Goal: Transaction & Acquisition: Download file/media

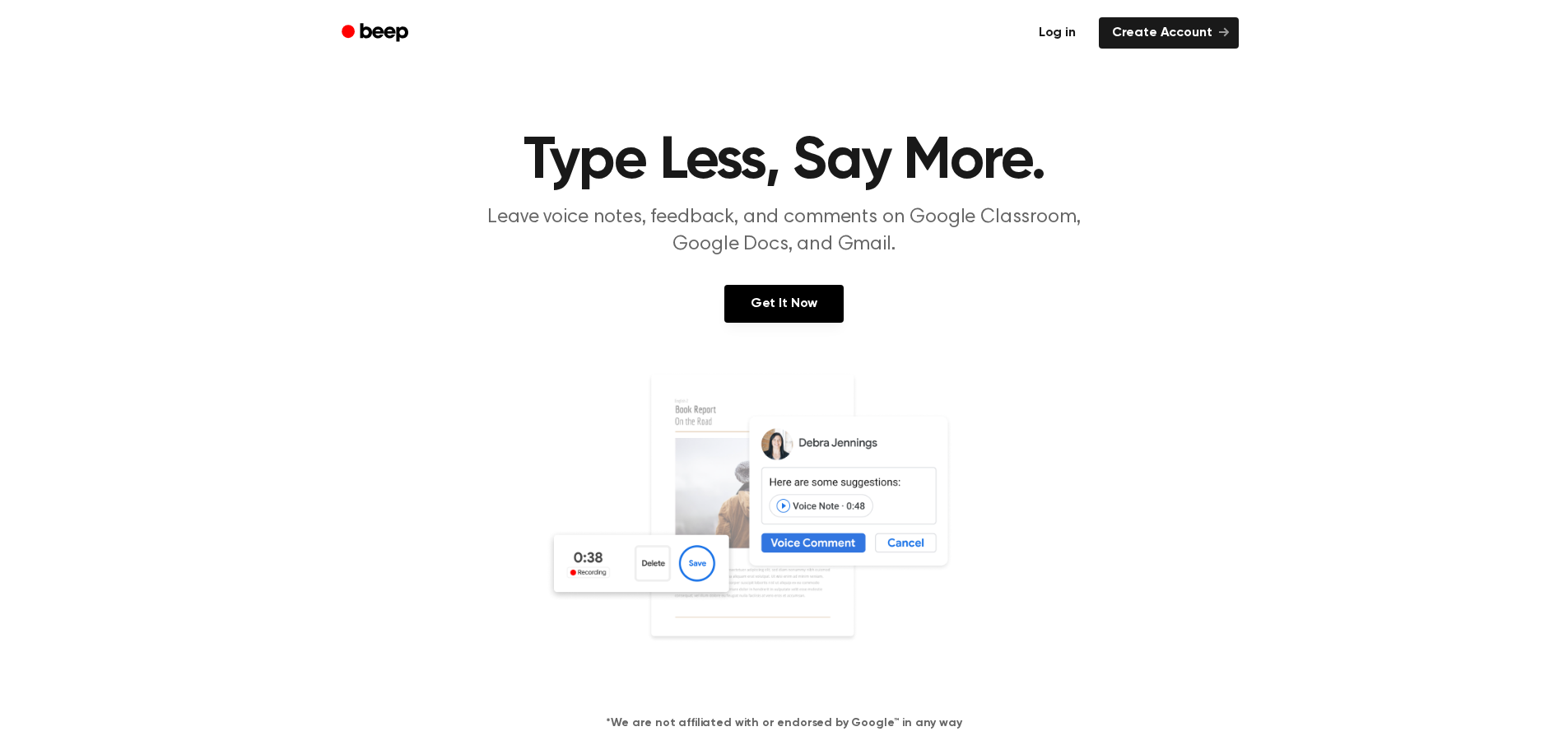
click at [1056, 41] on link "Log in" at bounding box center [1058, 33] width 64 height 31
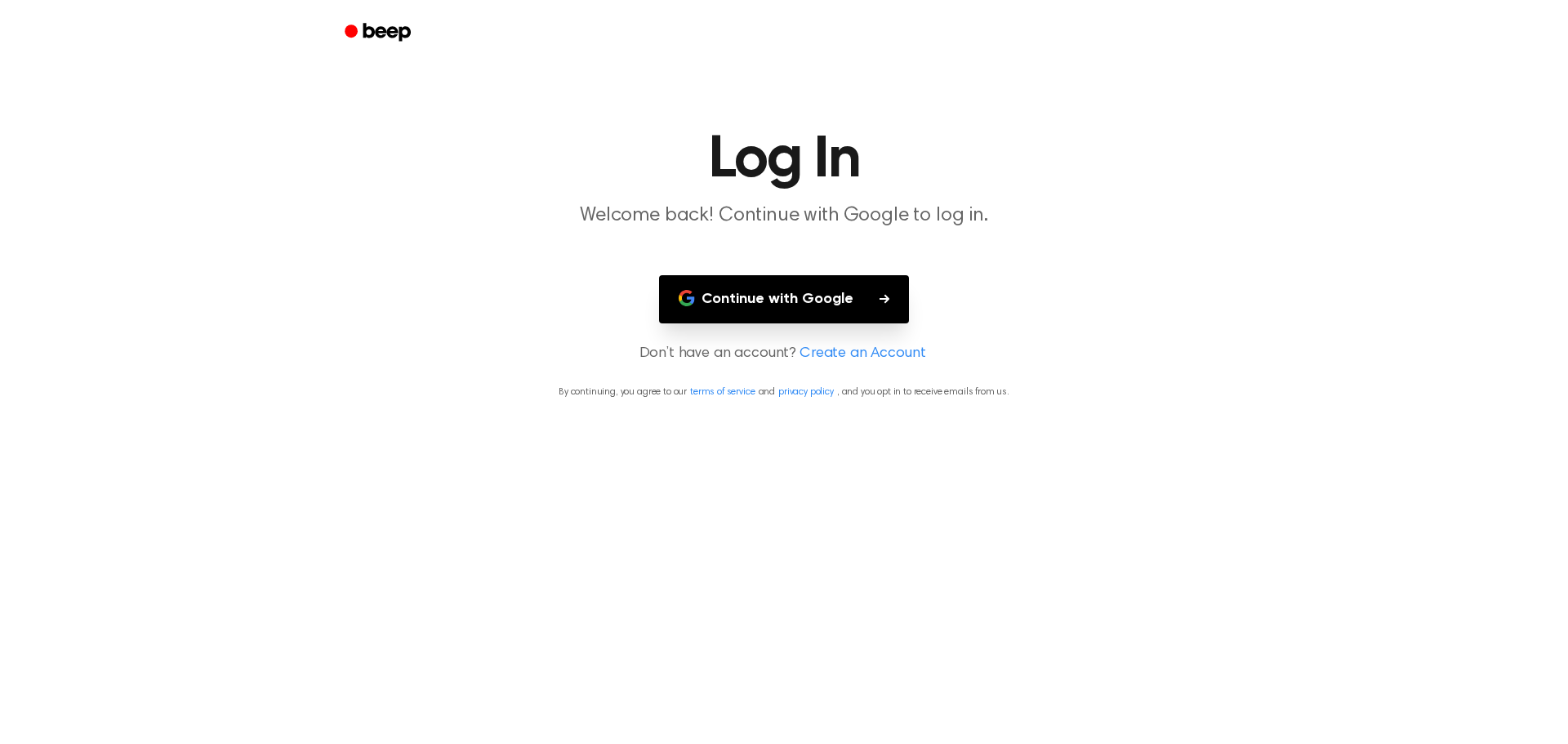
click at [790, 284] on button "Continue with Google" at bounding box center [784, 299] width 250 height 48
click at [761, 305] on button "Continue with Google" at bounding box center [784, 299] width 250 height 48
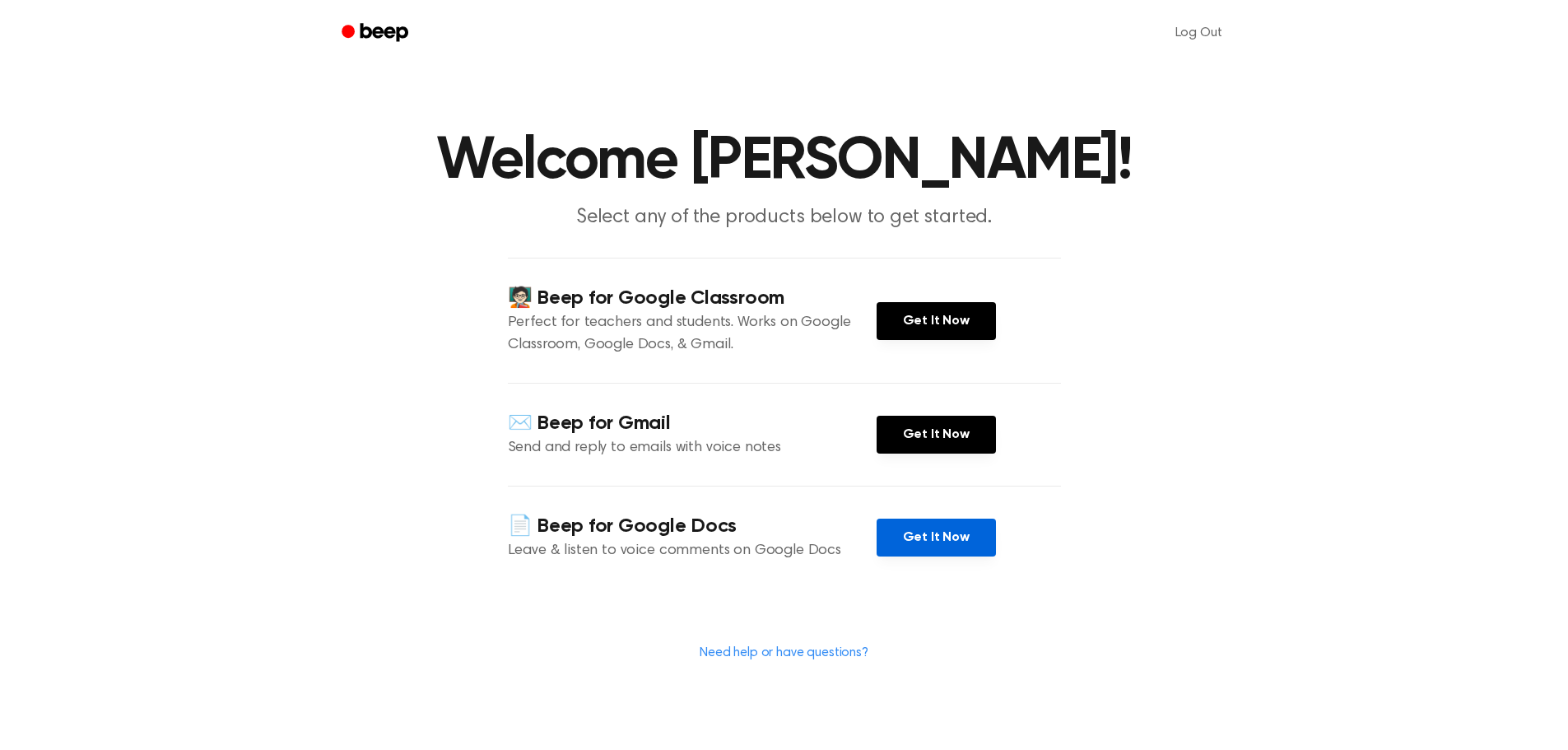
click at [908, 529] on link "Get It Now" at bounding box center [936, 536] width 119 height 38
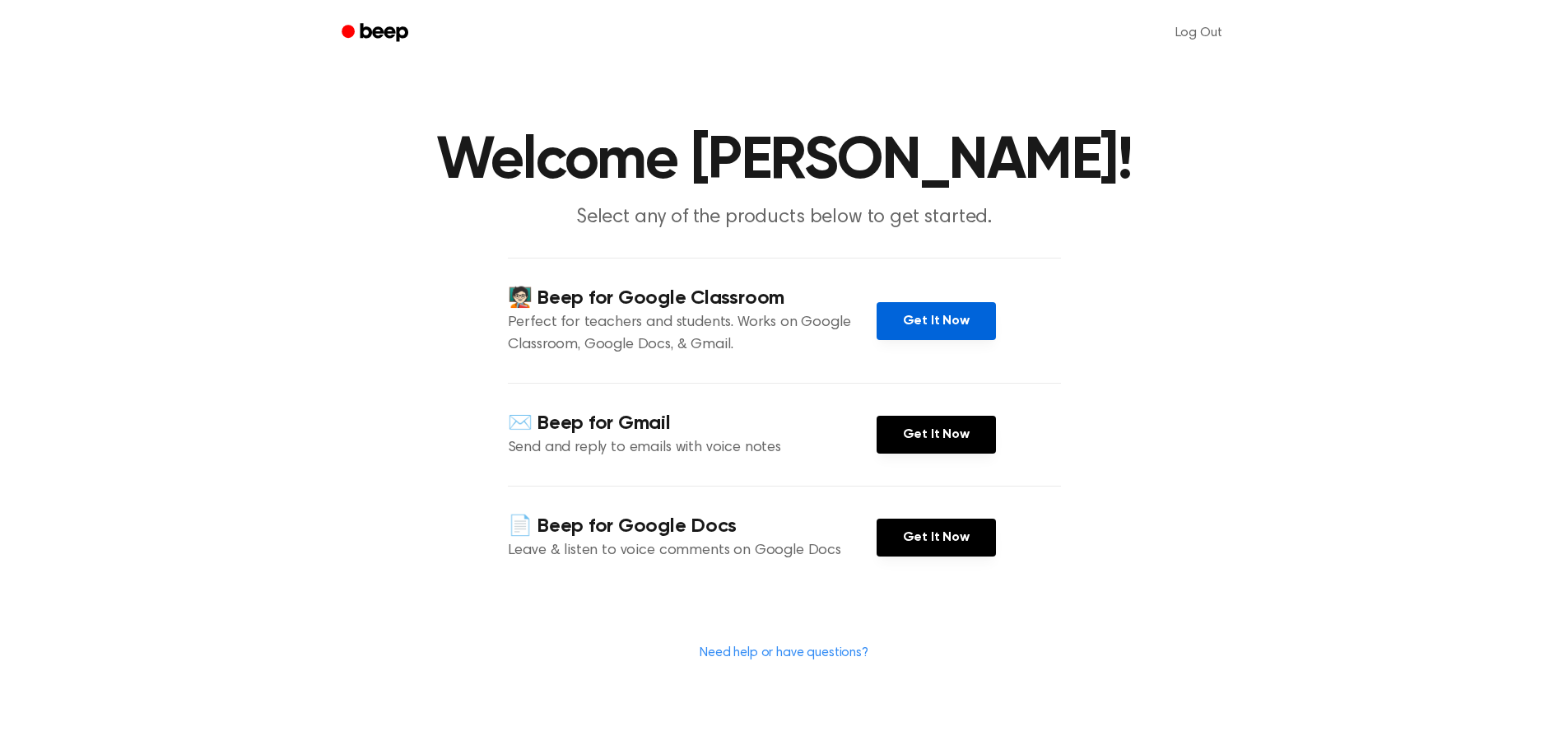
click at [933, 329] on link "Get It Now" at bounding box center [936, 320] width 119 height 38
click at [930, 319] on link "Get It Now" at bounding box center [936, 320] width 119 height 38
click at [928, 308] on link "Get It Now" at bounding box center [936, 320] width 119 height 38
